Goal: Find specific page/section: Find specific page/section

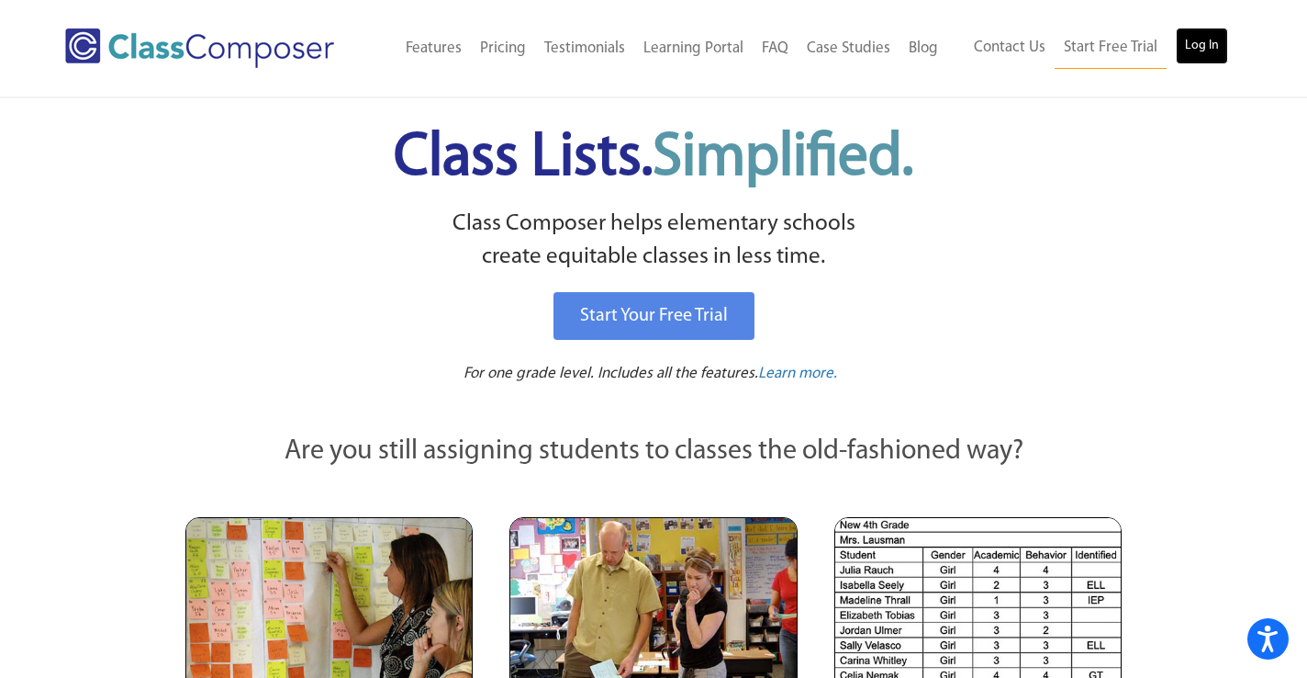
click at [1208, 48] on link "Log In" at bounding box center [1202, 46] width 52 height 37
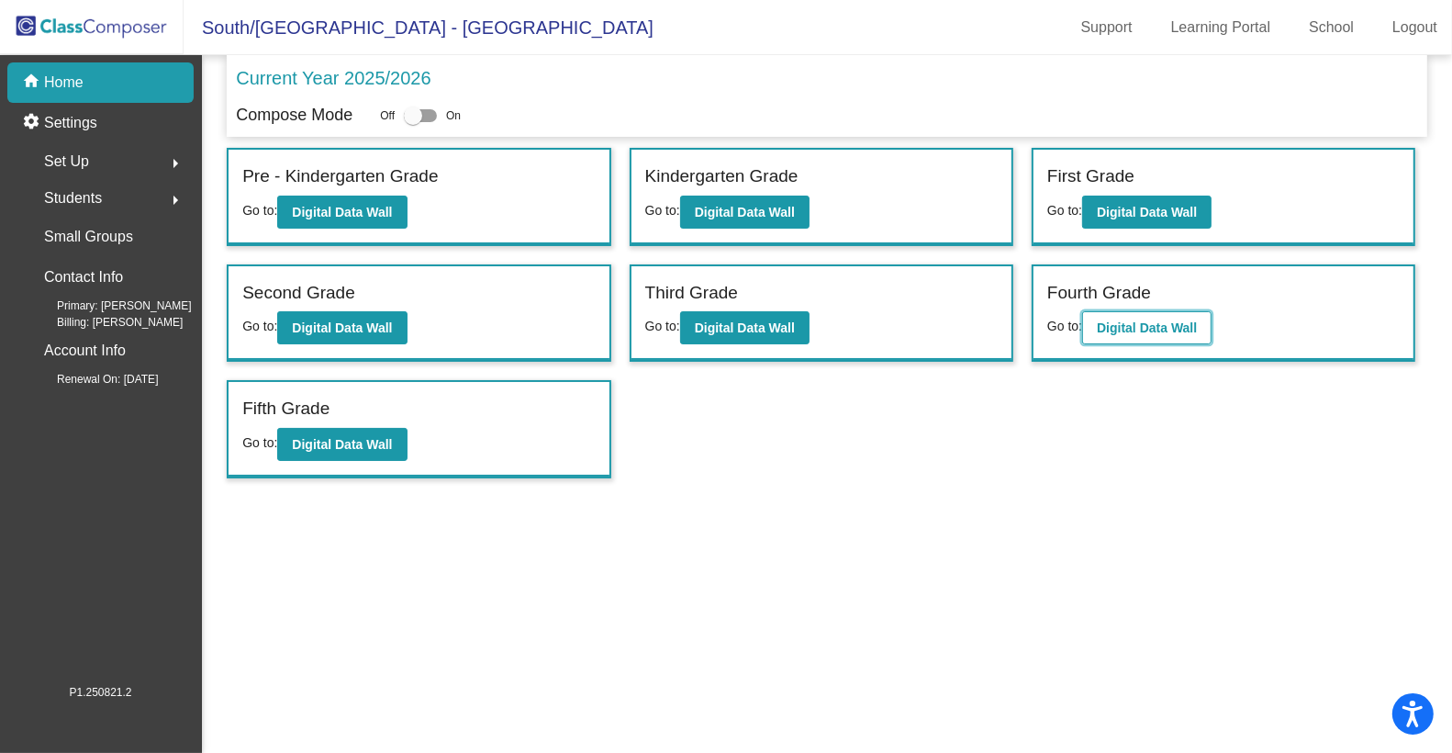
click at [1146, 313] on button "Digital Data Wall" at bounding box center [1146, 327] width 129 height 33
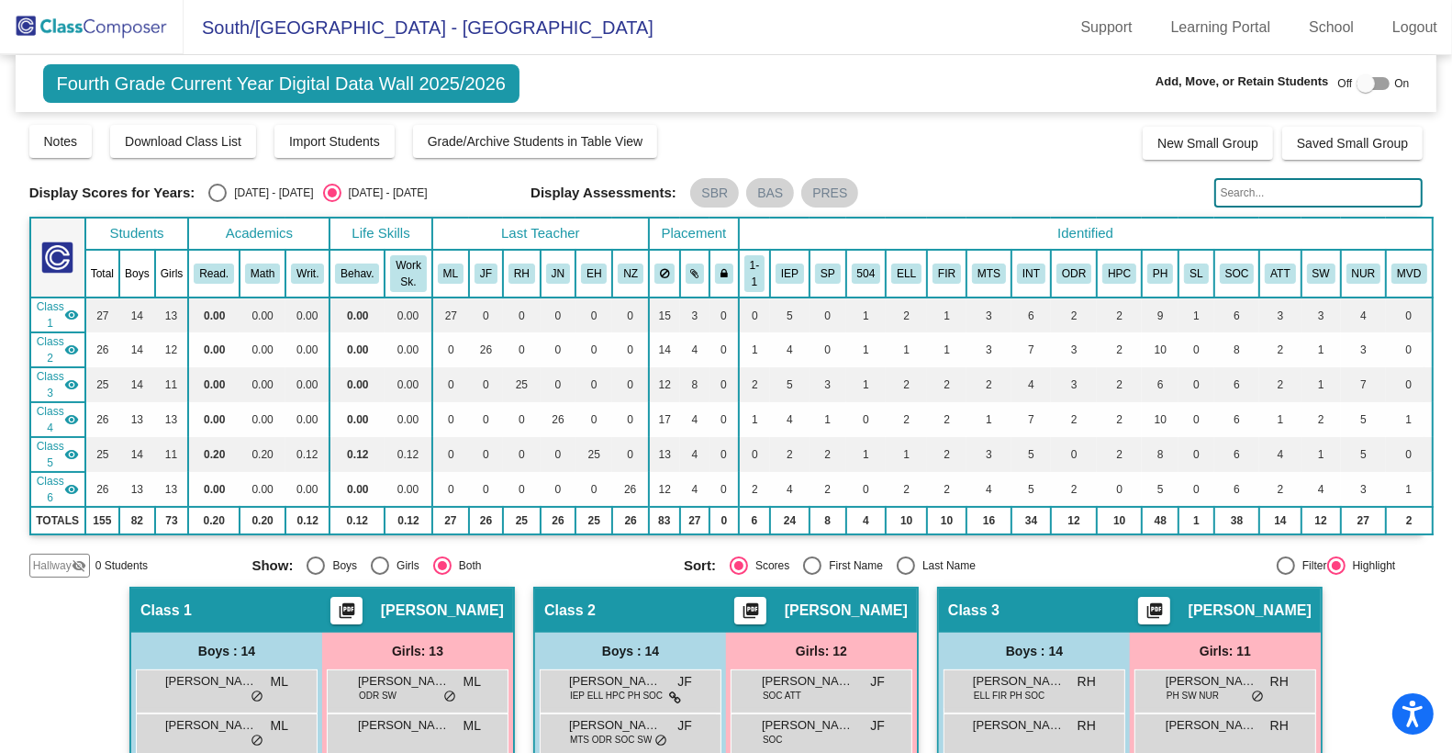
click at [1250, 196] on input "text" at bounding box center [1319, 192] width 209 height 29
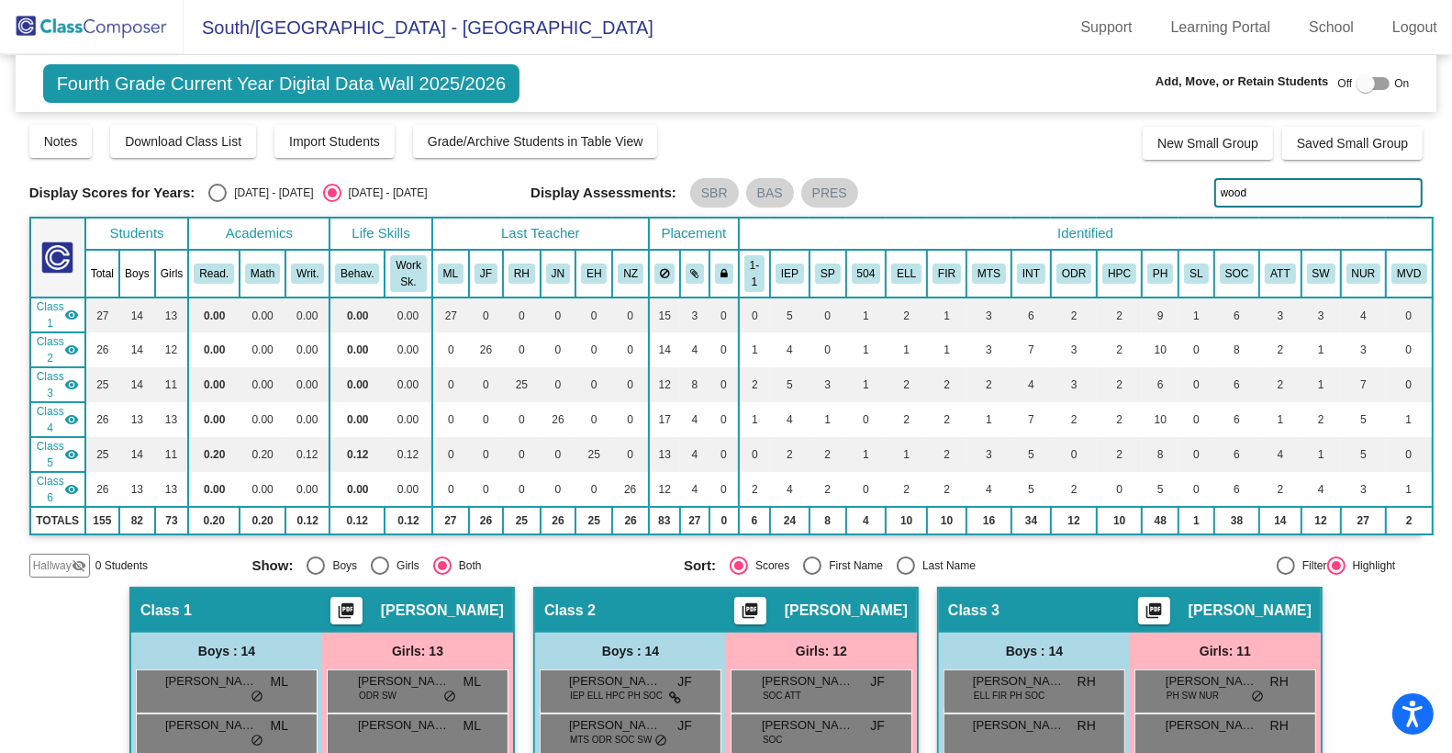
type input "wood"
click at [935, 46] on mat-toolbar "South/North Elementary School - Darin Support Learning Portal School Logout" at bounding box center [726, 27] width 1452 height 55
drag, startPoint x: 1258, startPoint y: 194, endPoint x: 1198, endPoint y: 192, distance: 59.7
click at [1198, 192] on div "Display Scores for Years: 2024 - 2025 2025 - 2026 Display Assessments: SBR BAS …" at bounding box center [726, 192] width 1395 height 29
